Goal: Transaction & Acquisition: Download file/media

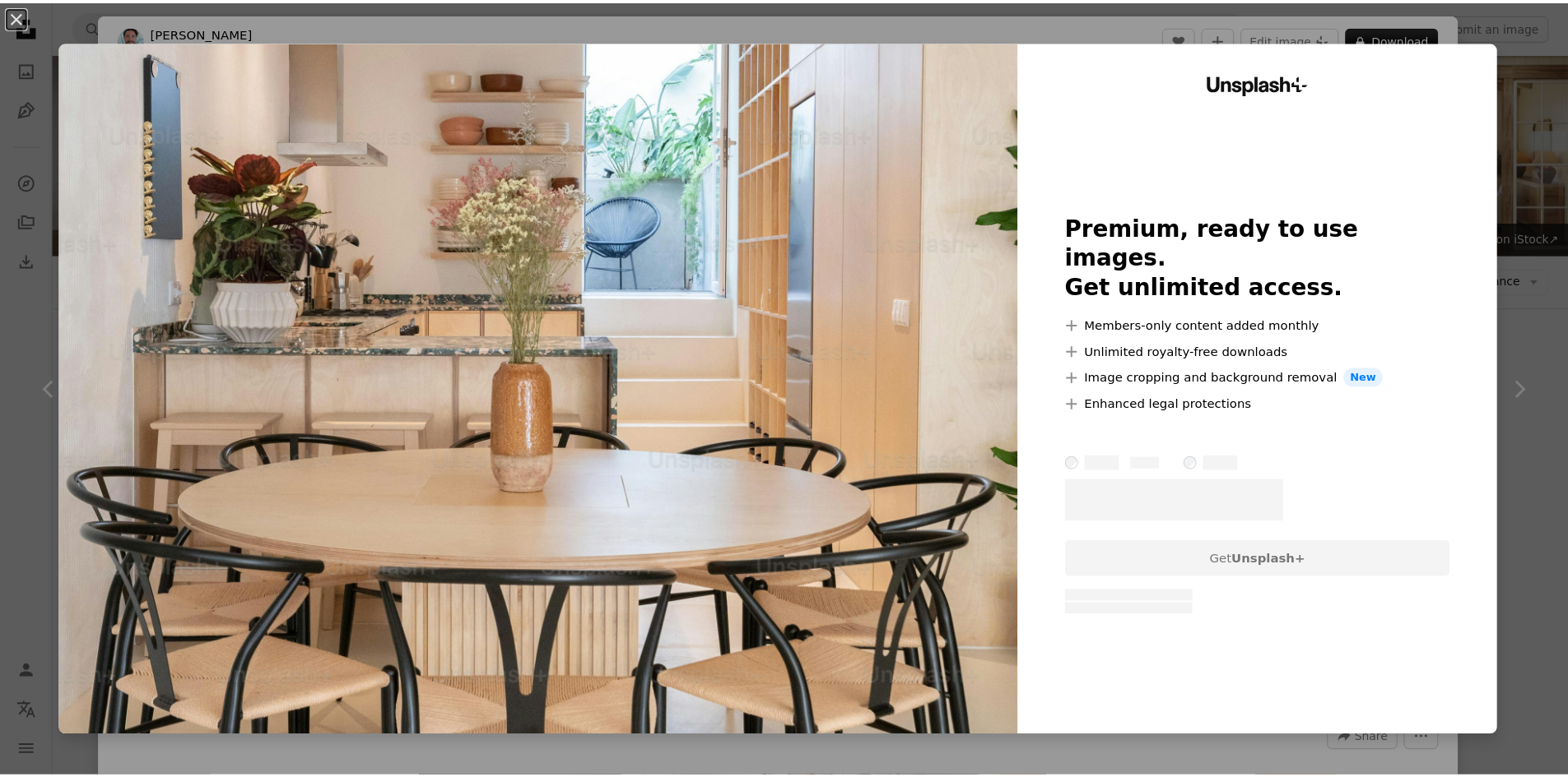
scroll to position [1563, 0]
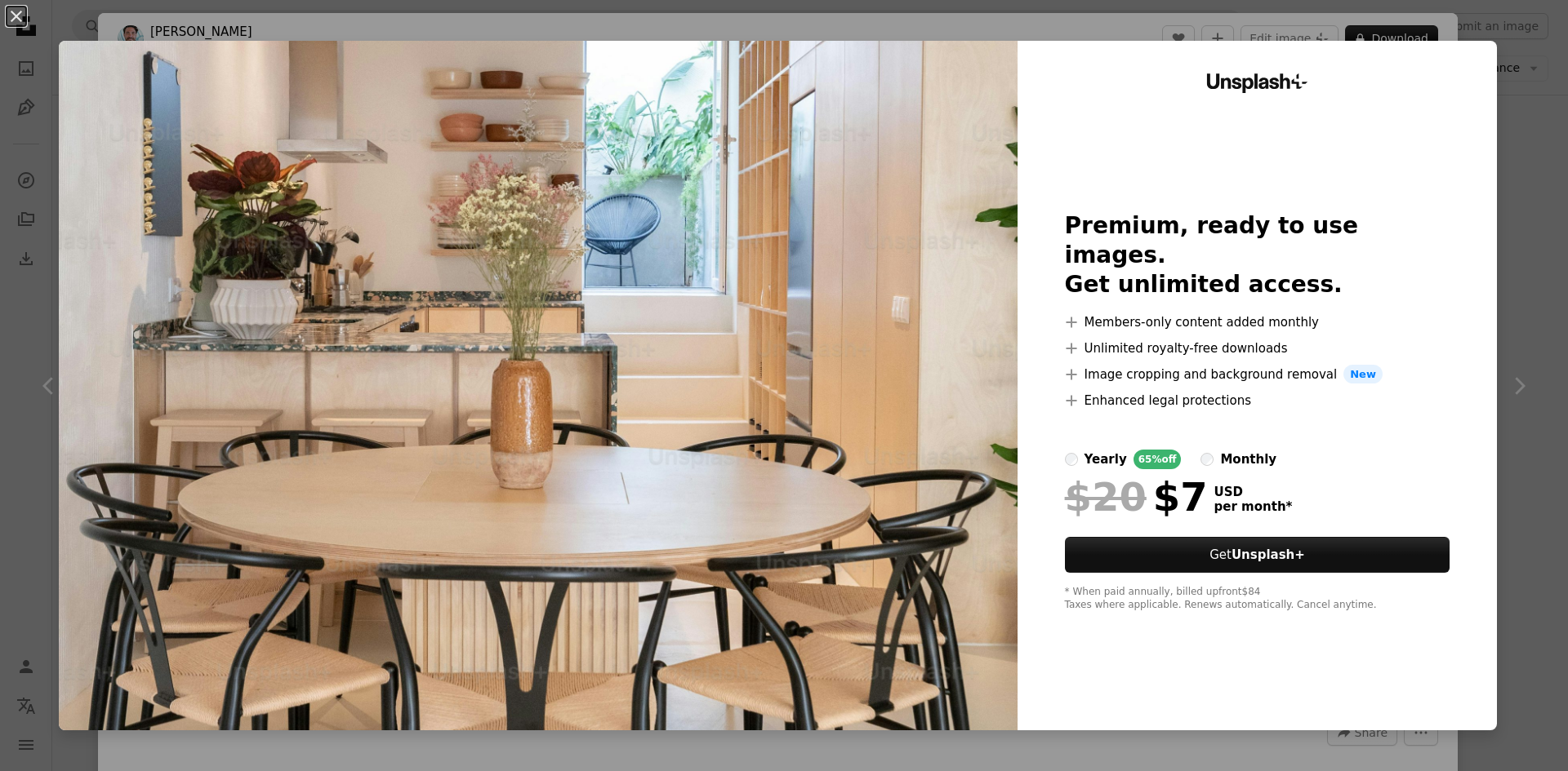
click at [1527, 128] on div "An X shape Unsplash+ Premium, ready to use images. Get unlimited access. A plus…" at bounding box center [784, 385] width 1568 height 771
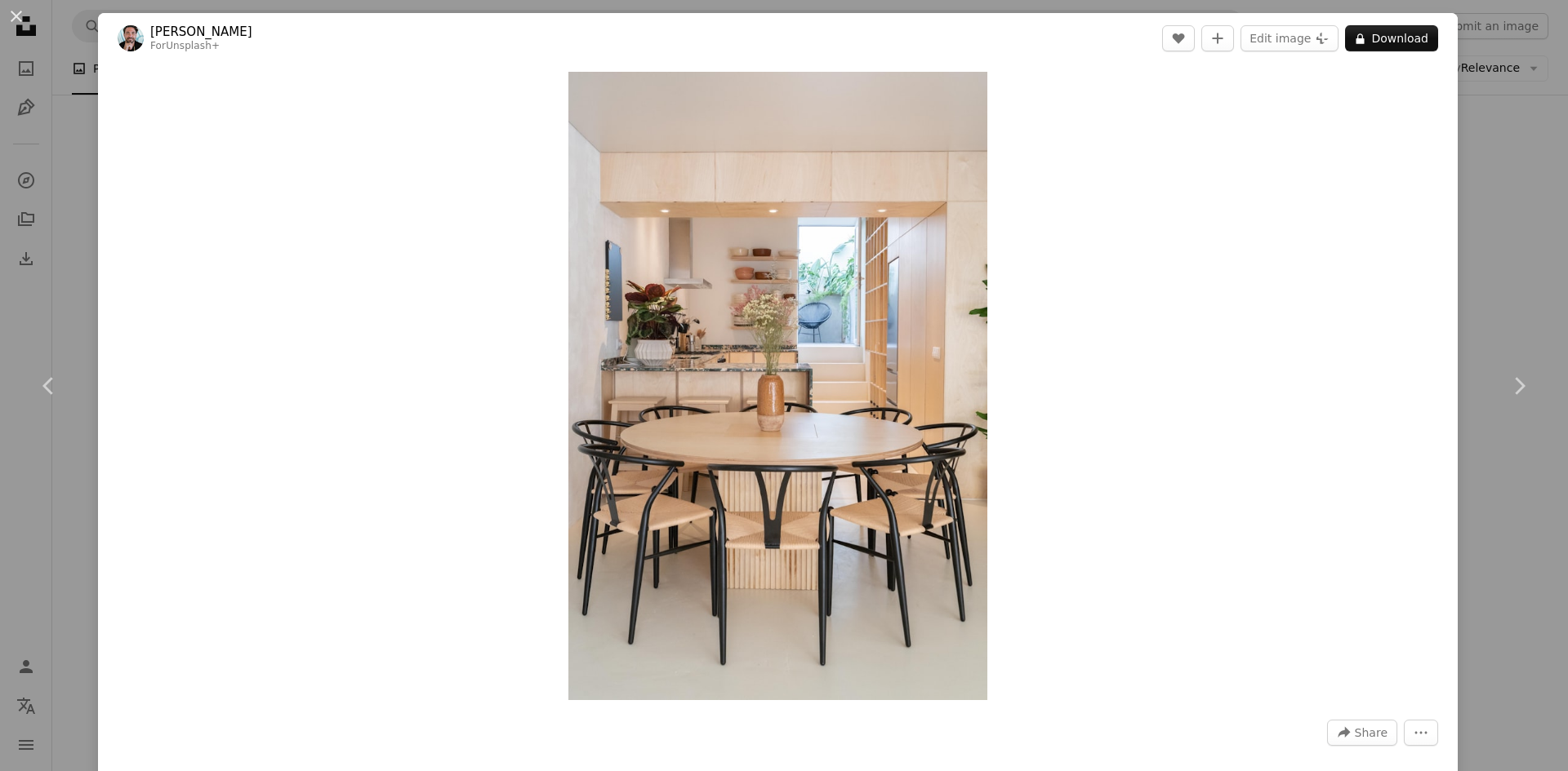
click at [1516, 152] on div "An X shape Chevron left Chevron right [PERSON_NAME] For Unsplash+ A heart A plu…" at bounding box center [784, 385] width 1568 height 771
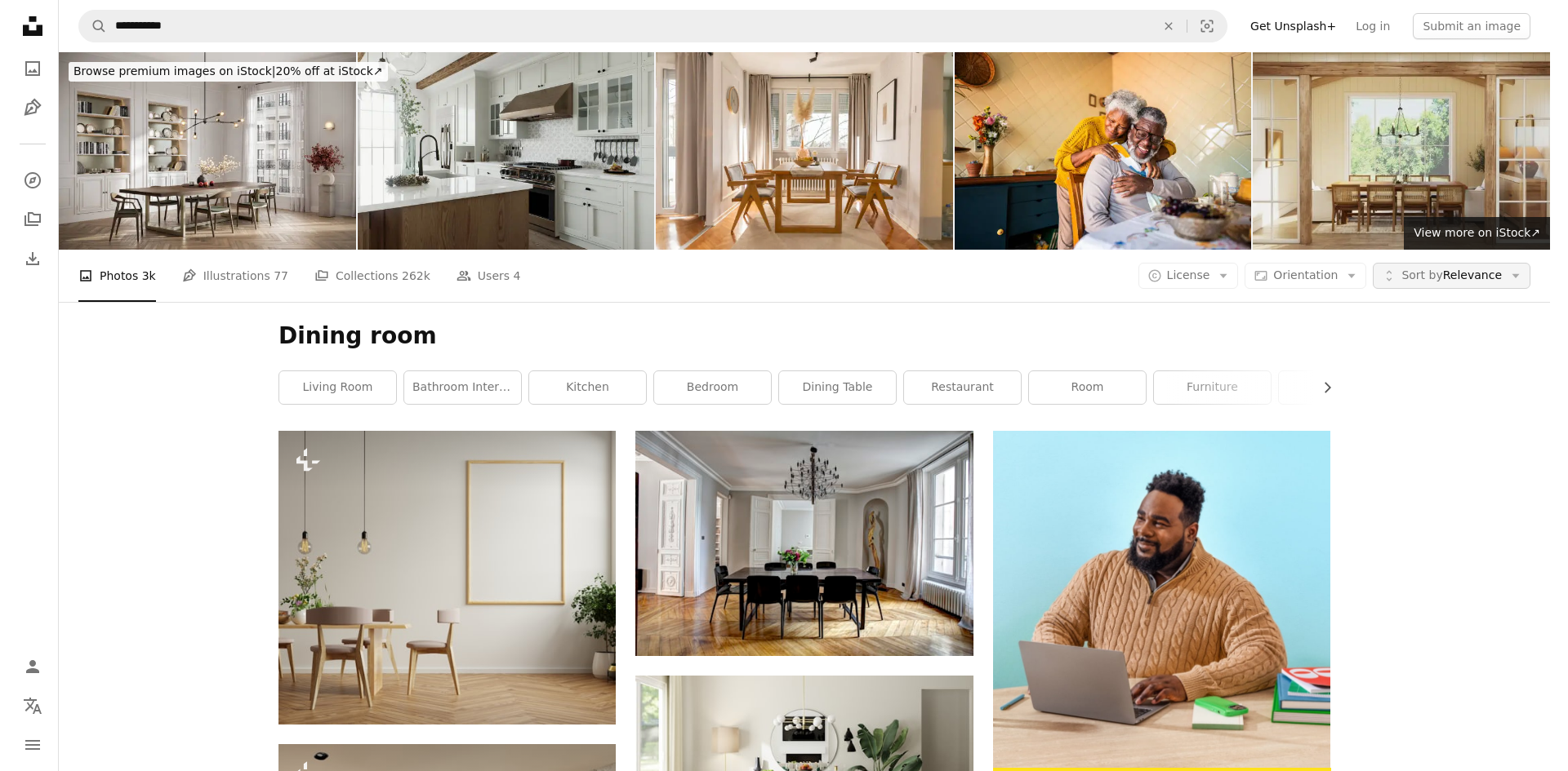
scroll to position [1551, 0]
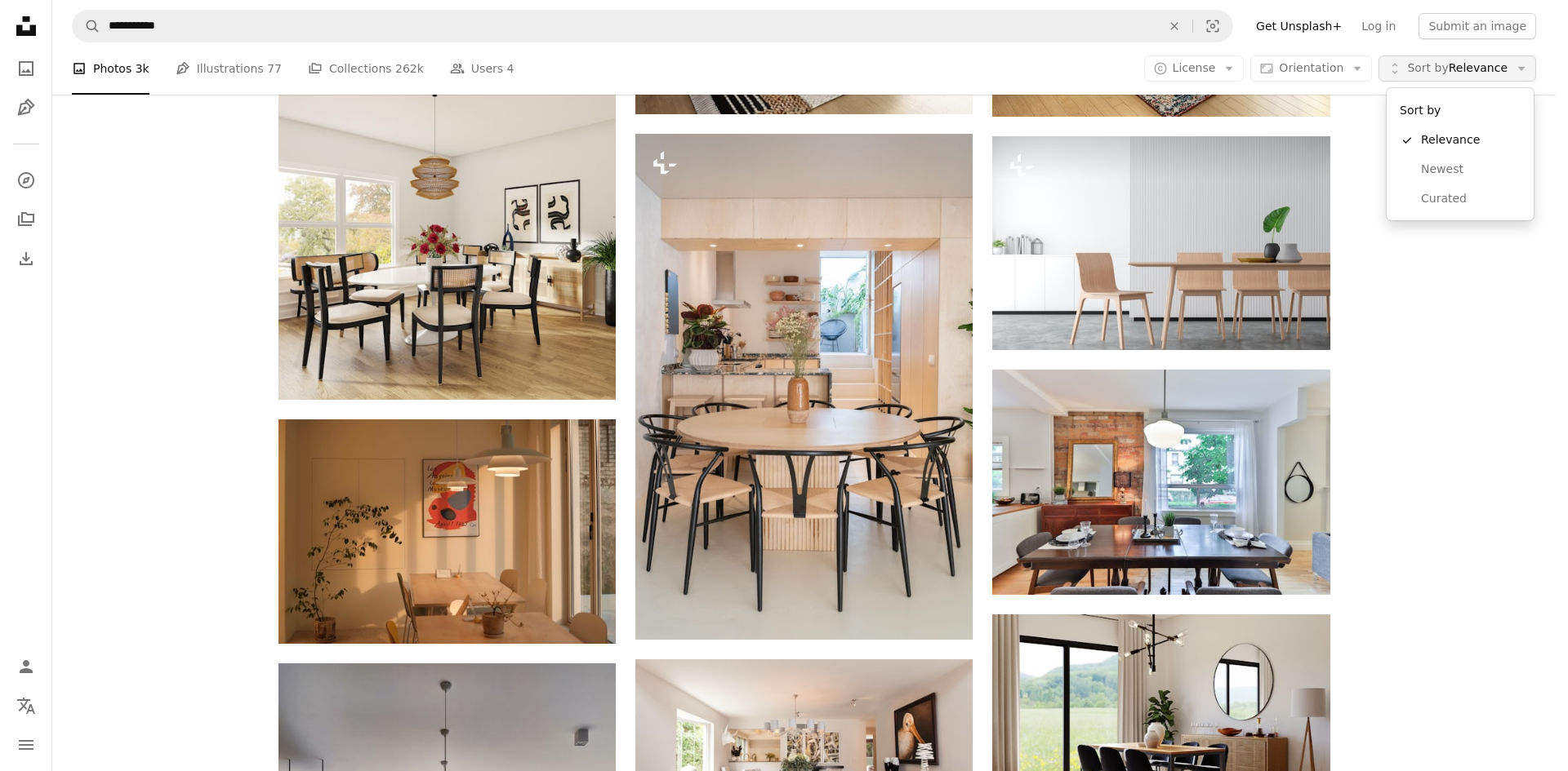
click at [1456, 62] on span "Sort by Relevance" at bounding box center [1456, 68] width 100 height 16
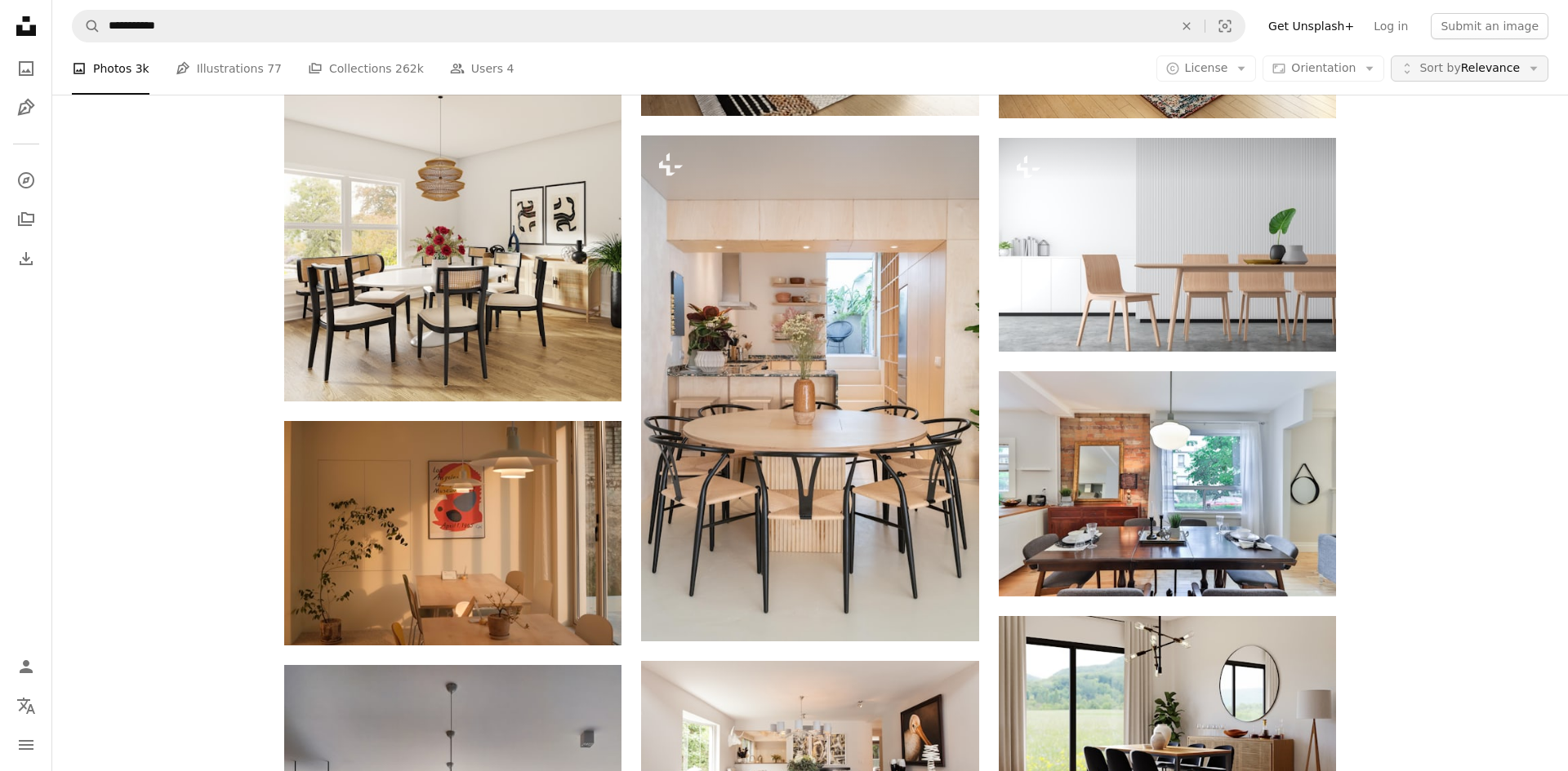
click at [1456, 62] on span "Sort by Relevance" at bounding box center [1469, 68] width 100 height 16
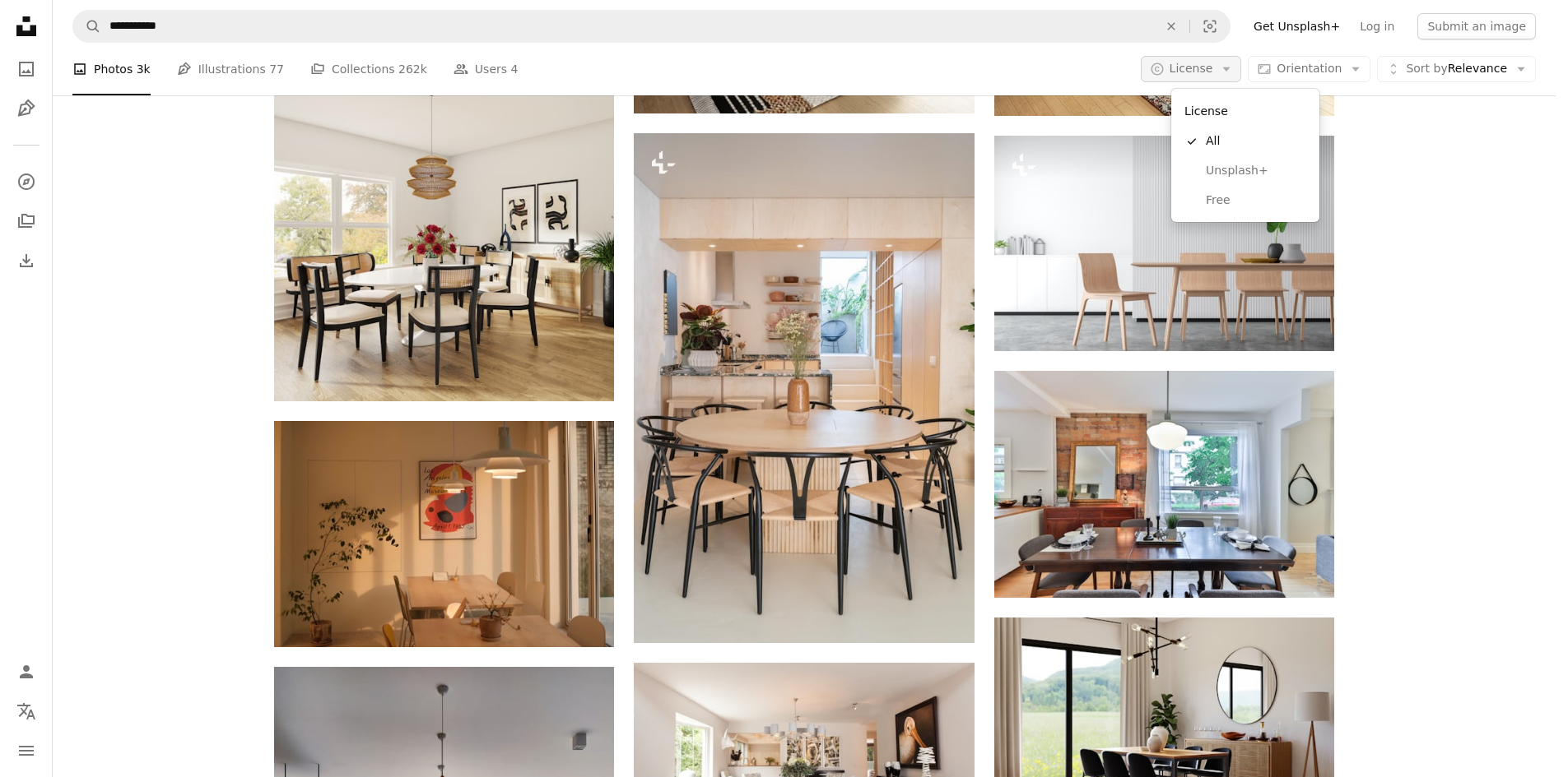
scroll to position [0, 0]
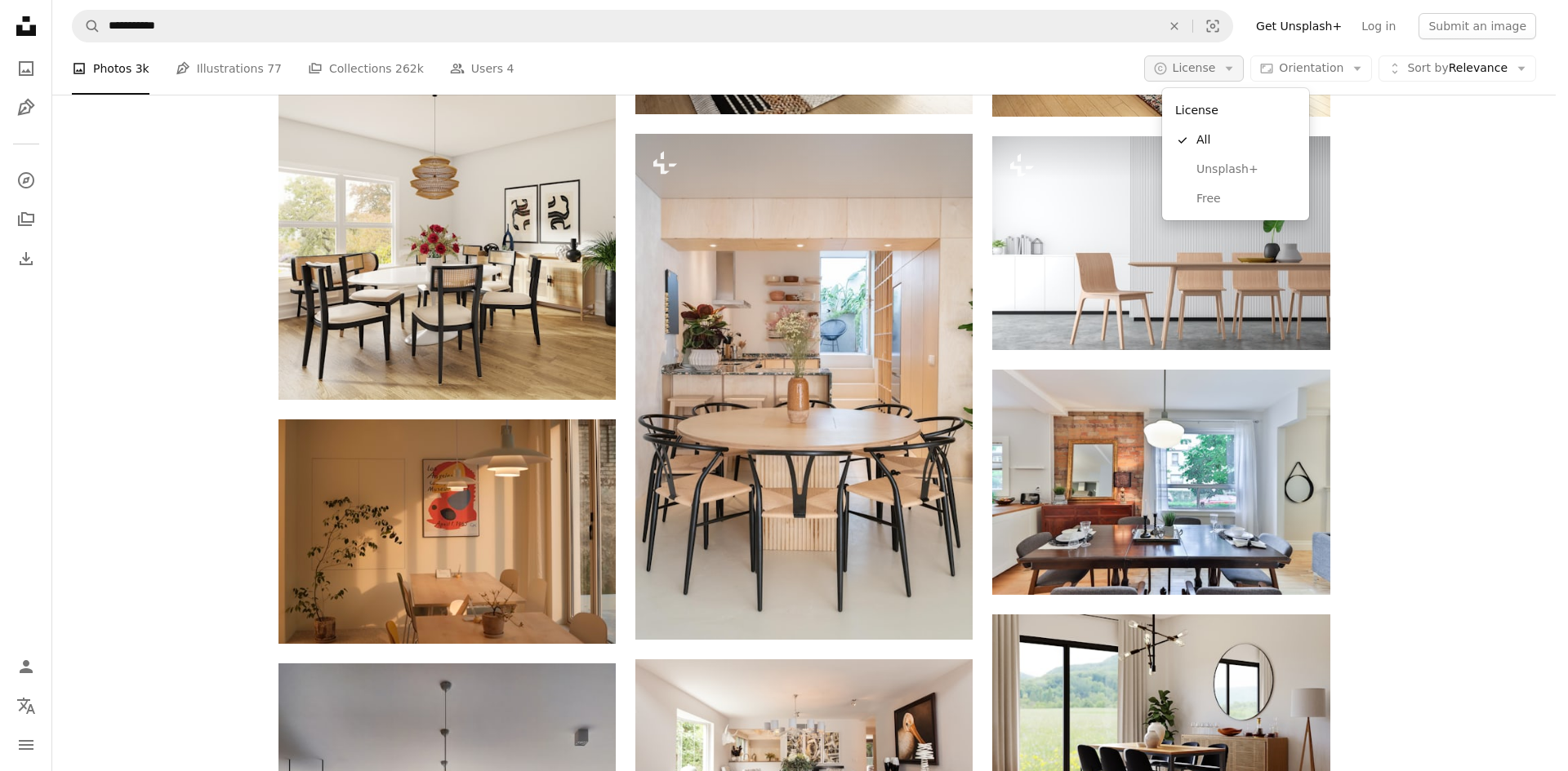
click at [1205, 59] on button "A copyright icon © License Arrow down" at bounding box center [1194, 68] width 100 height 26
click at [1200, 188] on link "Free" at bounding box center [1235, 199] width 134 height 29
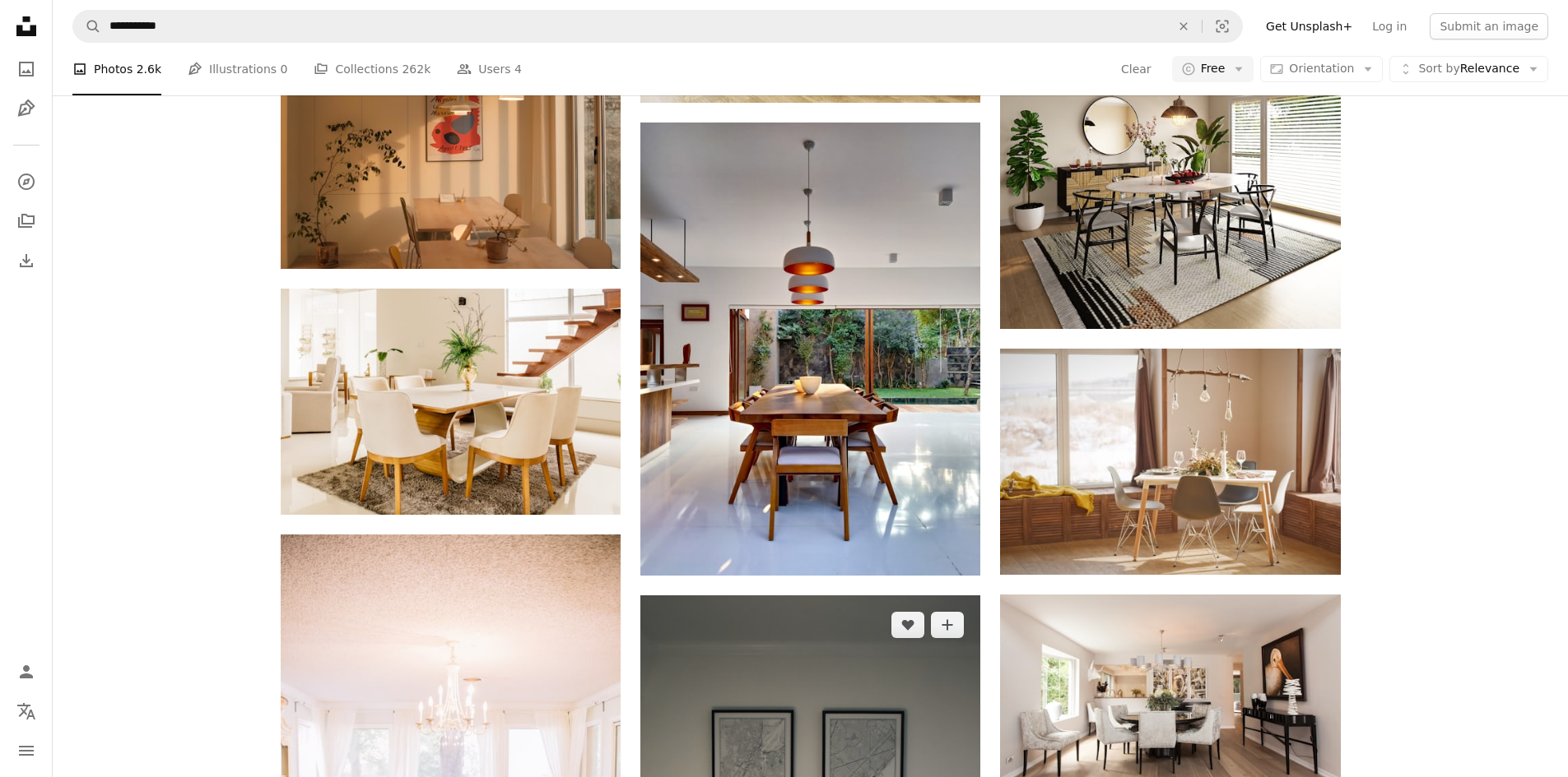
scroll to position [2303, 0]
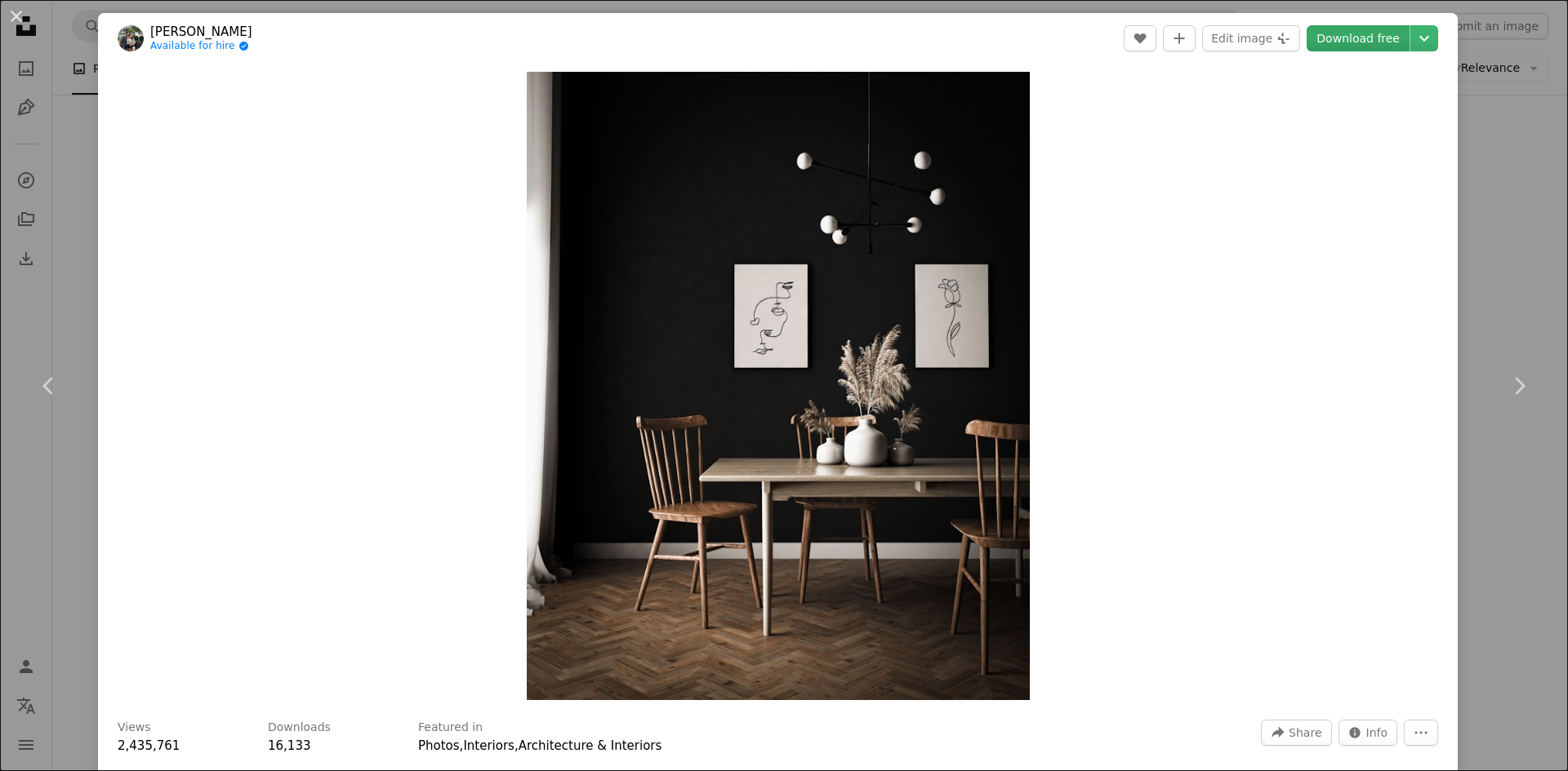
click at [1329, 38] on link "Download free" at bounding box center [1358, 38] width 103 height 26
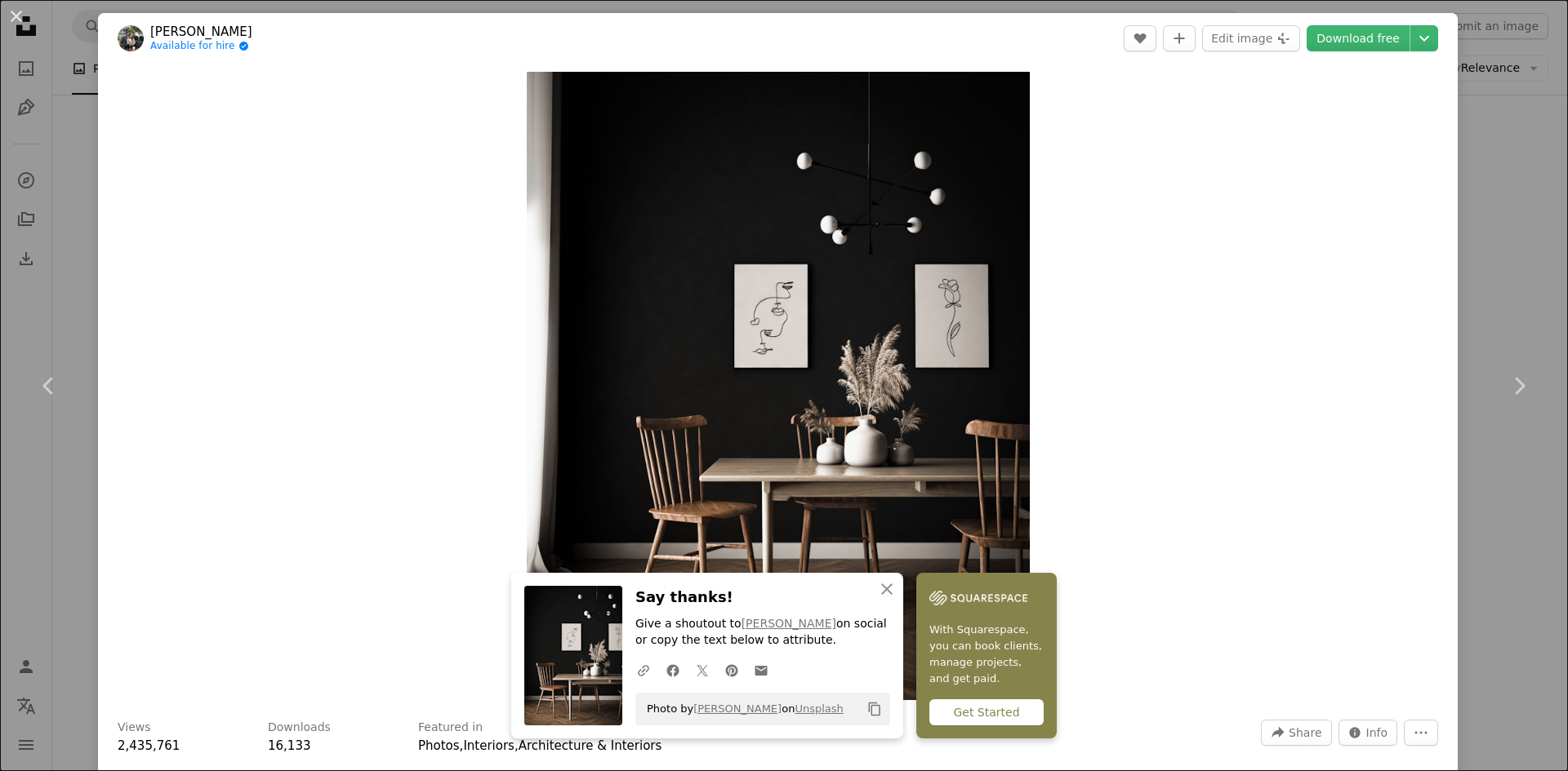
click at [1458, 583] on div "An X shape Chevron left Chevron right An X shape Close Say thanks! Give a shout…" at bounding box center [784, 385] width 1568 height 771
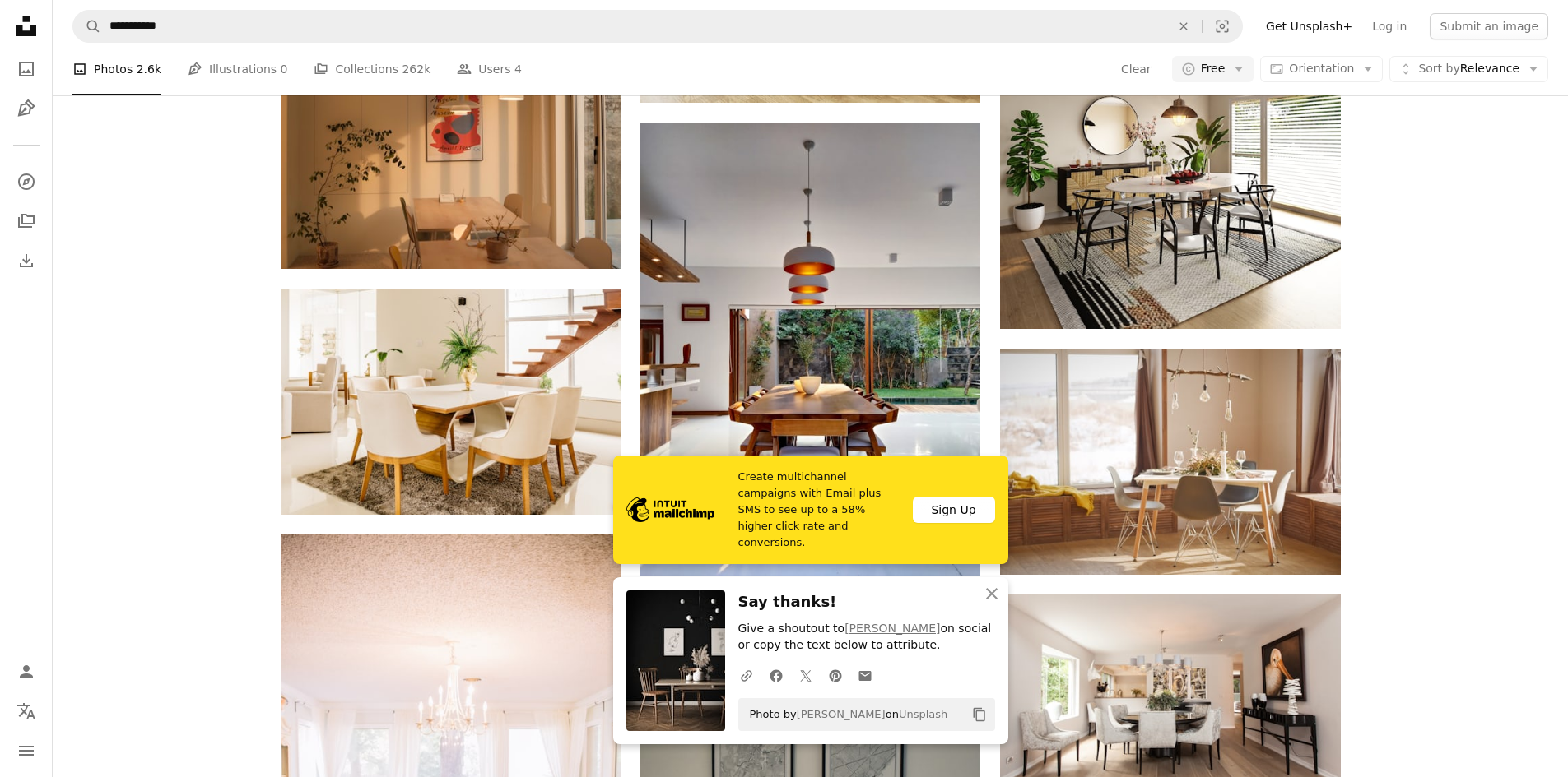
click at [996, 594] on icon "An X shape" at bounding box center [992, 594] width 20 height 20
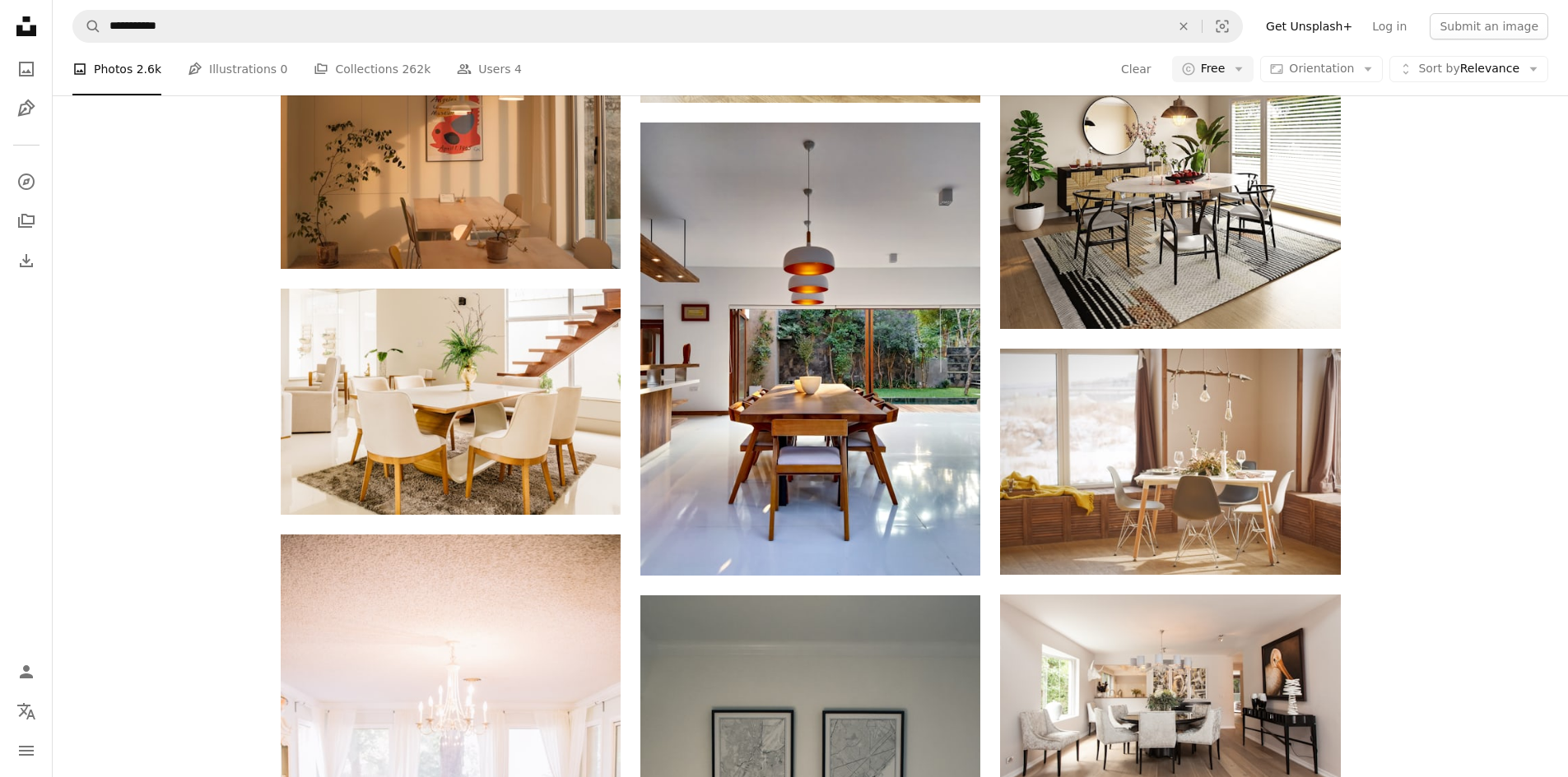
scroll to position [3866, 0]
